Goal: Transaction & Acquisition: Purchase product/service

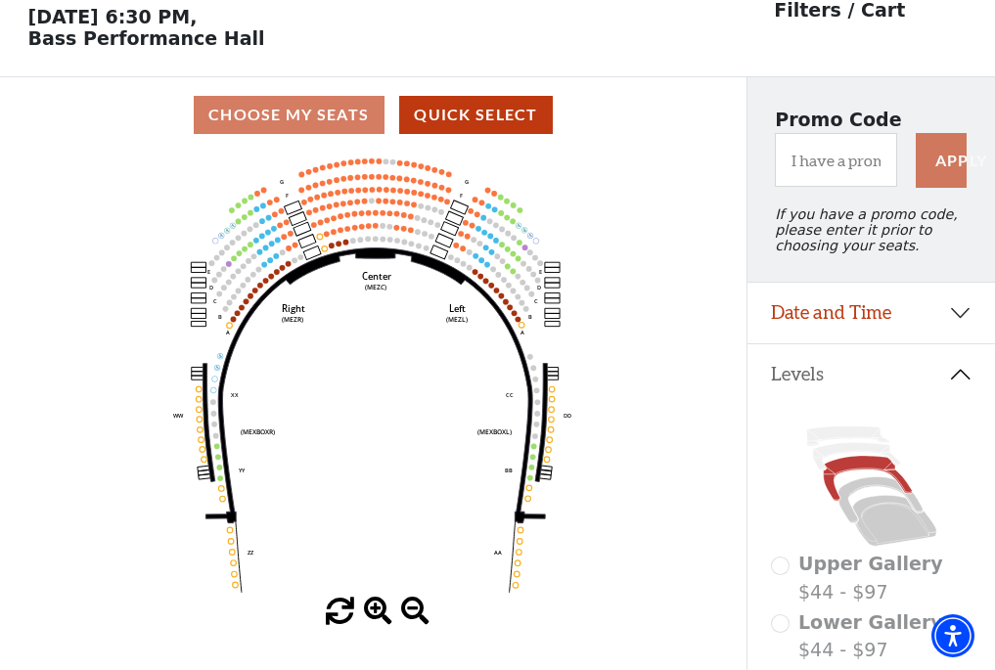
scroll to position [91, 0]
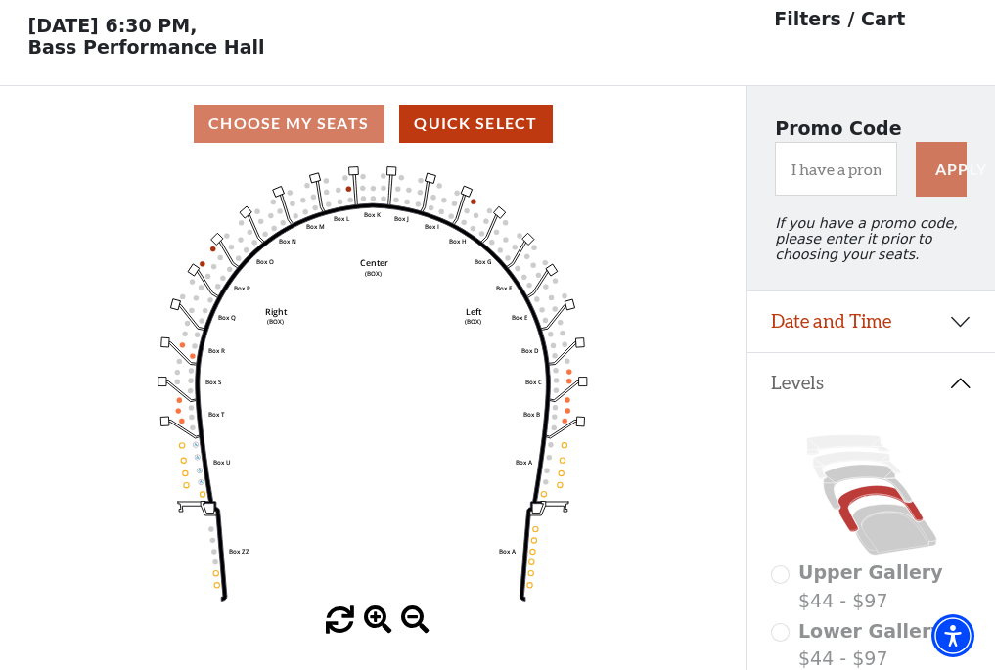
scroll to position [91, 0]
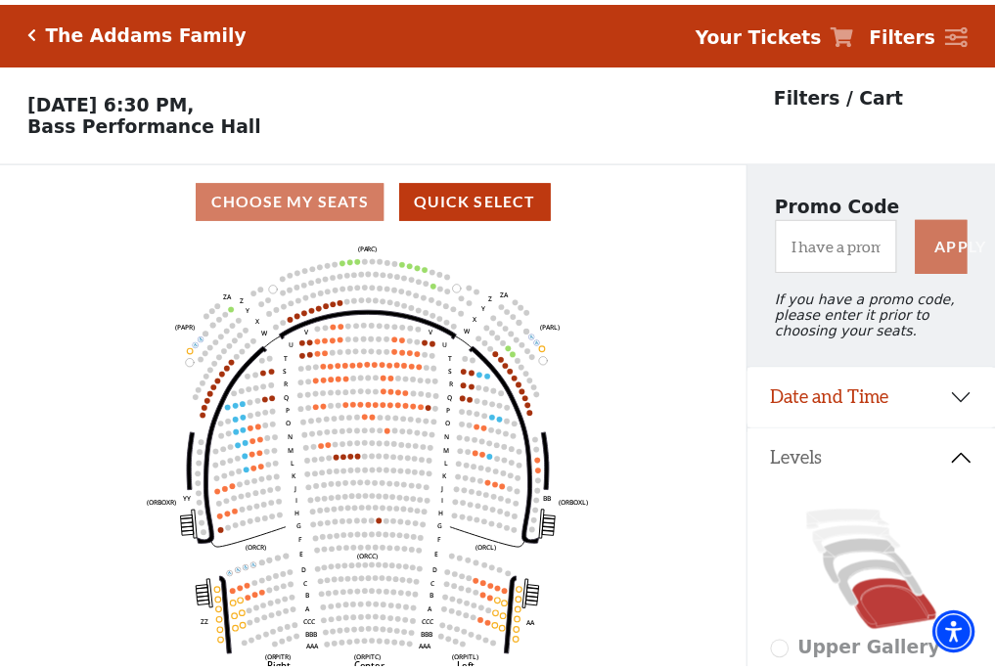
scroll to position [91, 0]
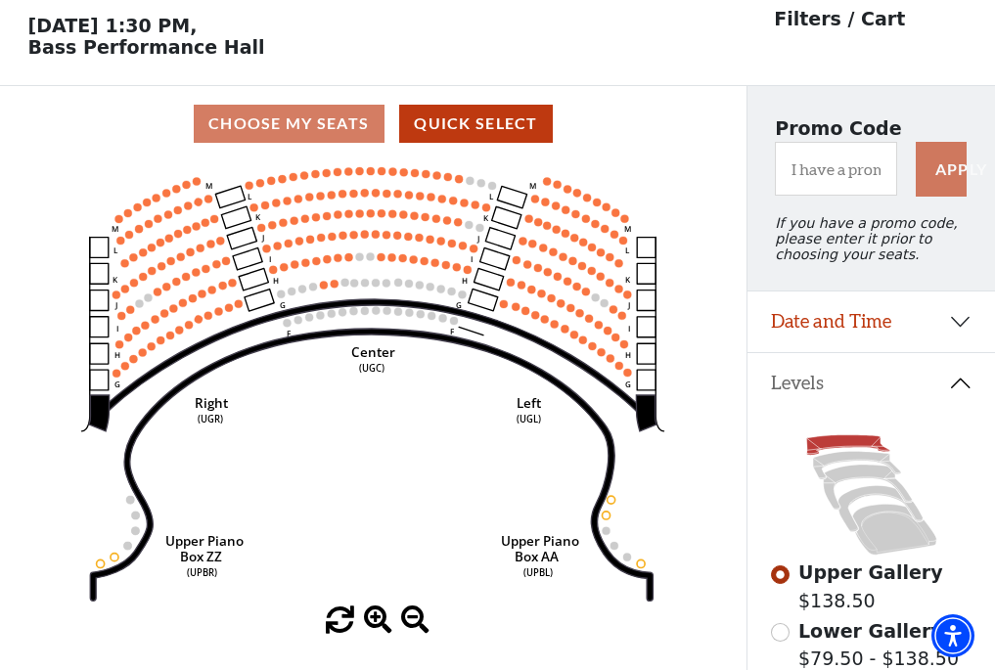
scroll to position [91, 0]
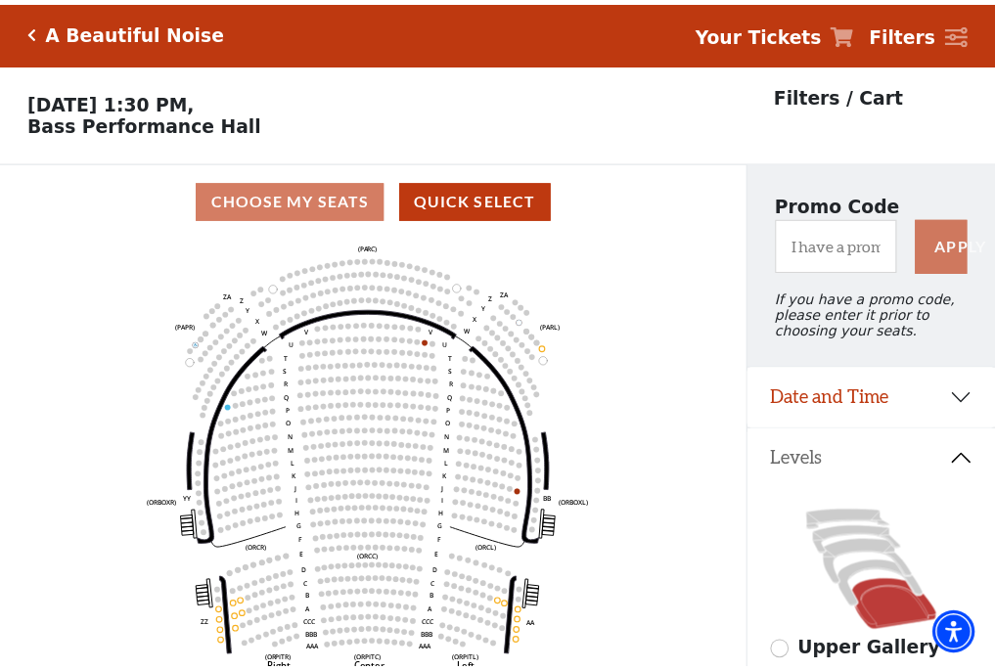
scroll to position [91, 0]
